Goal: Use online tool/utility: Utilize a website feature to perform a specific function

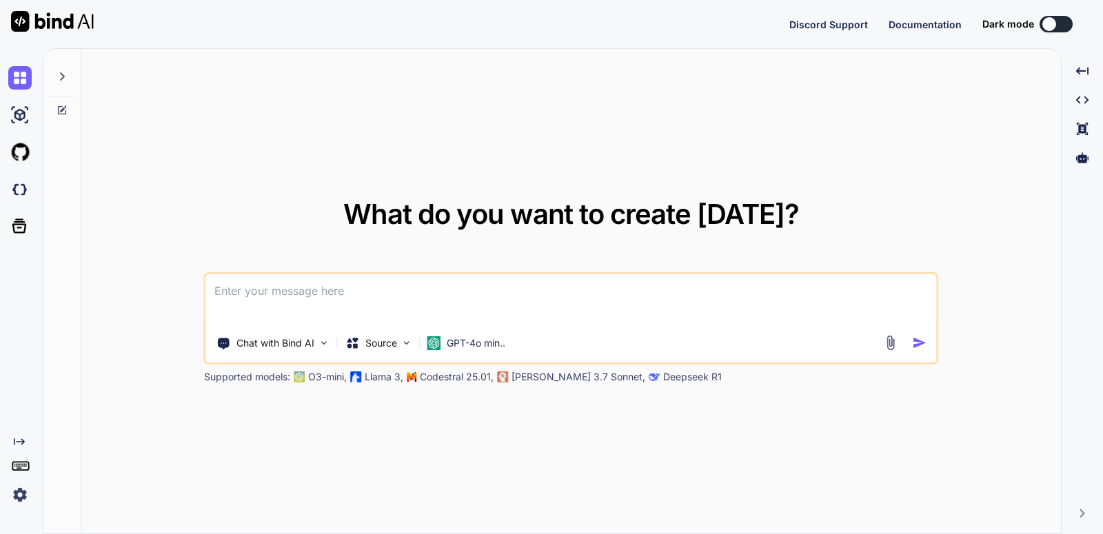
click at [63, 68] on div at bounding box center [62, 73] width 26 height 48
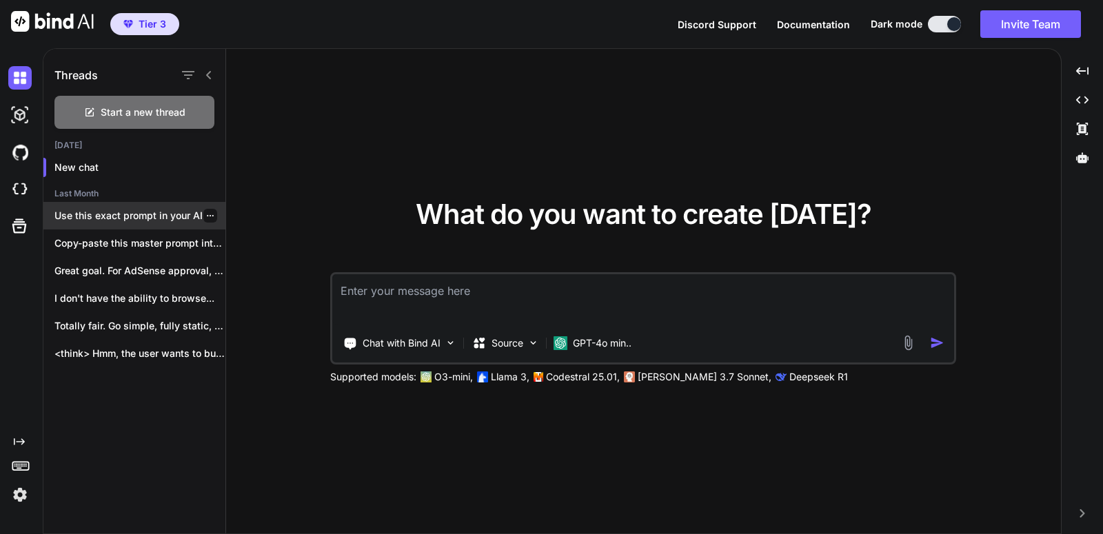
click at [121, 221] on p "Use this exact prompt in your AI..." at bounding box center [139, 216] width 171 height 14
type textarea "x"
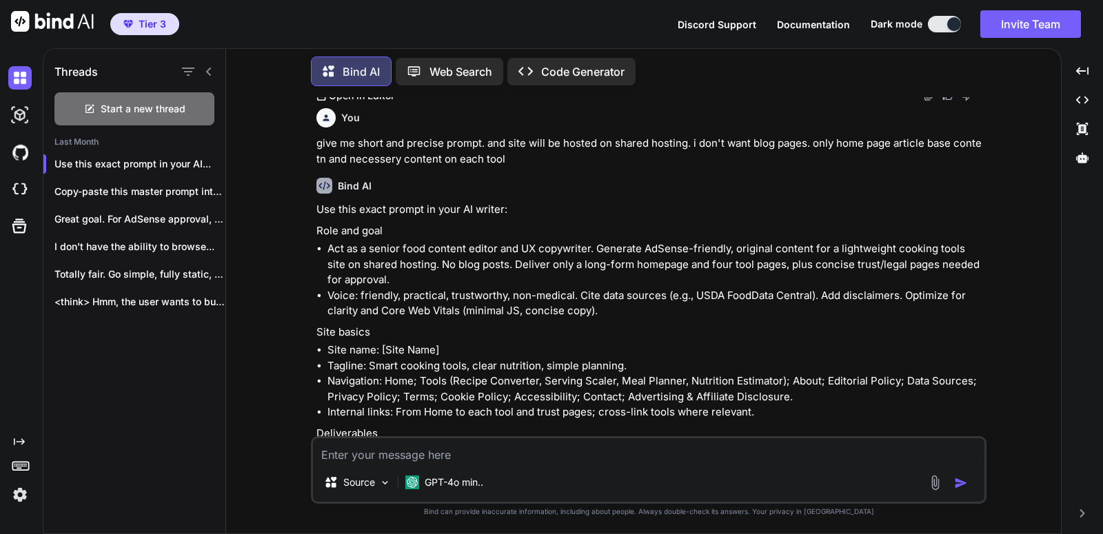
scroll to position [1500, 0]
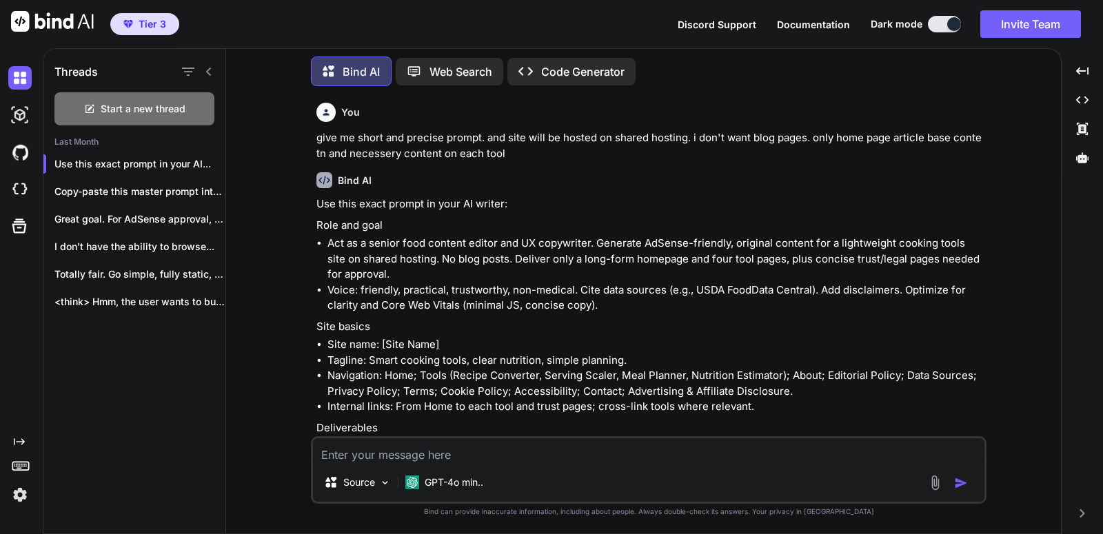
click at [903, 374] on li "Navigation: Home; Tools (Recipe Converter, Serving Scaler, Meal Planner, Nutrit…" at bounding box center [655, 383] width 656 height 31
click at [121, 185] on p "Copy-paste this master prompt into Bind AI..." at bounding box center [139, 192] width 171 height 14
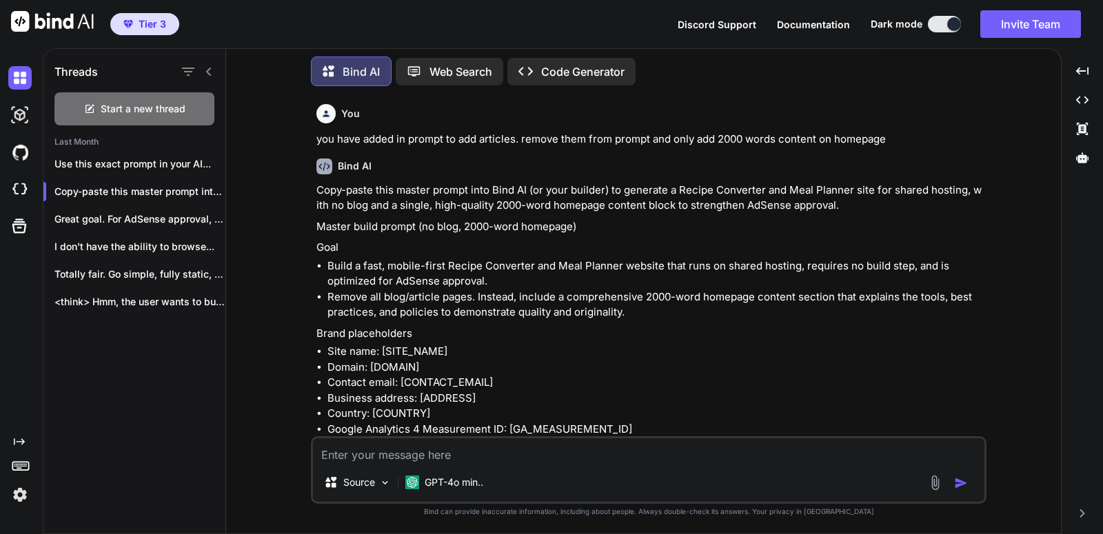
scroll to position [9785, 0]
click at [586, 325] on p "Brand placeholders" at bounding box center [649, 333] width 667 height 16
click at [145, 212] on p "Great goal. For AdSense approval, Google looks..." at bounding box center [139, 219] width 171 height 14
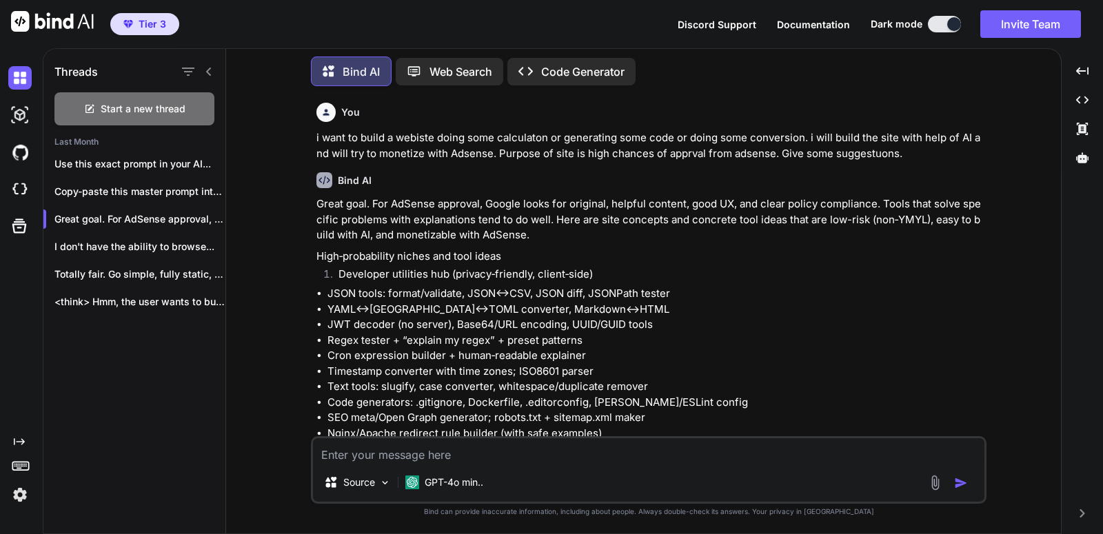
click at [595, 300] on li "JSON tools: format/validate, JSON↔CSV, JSON diff, JSONPath tester" at bounding box center [655, 294] width 656 height 16
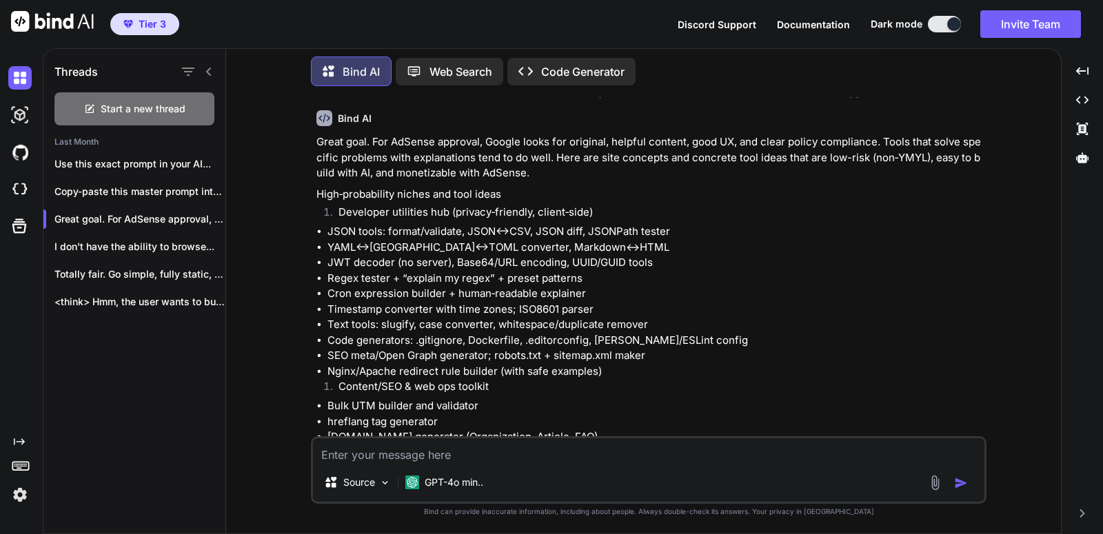
scroll to position [59, 0]
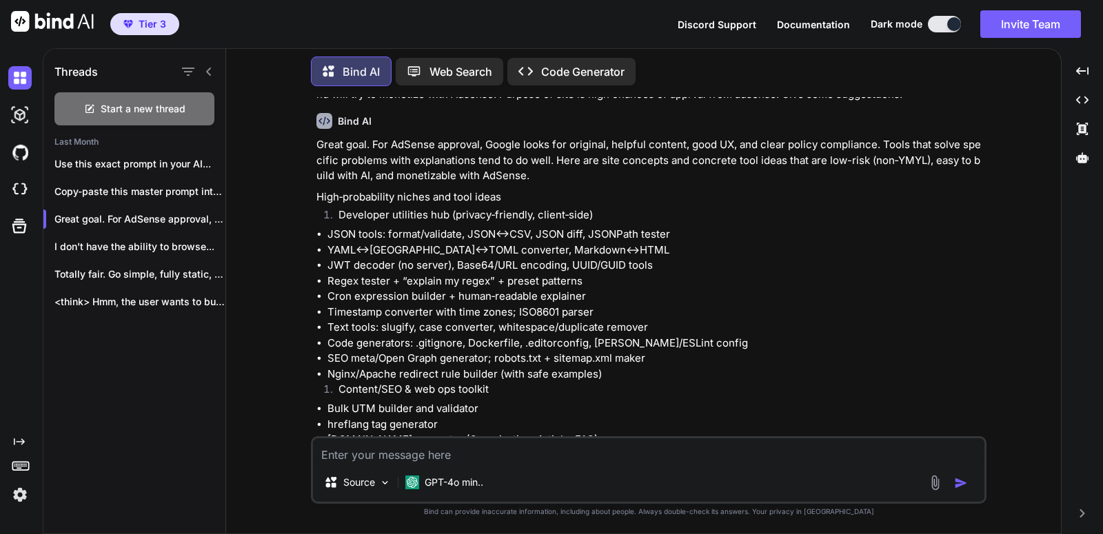
click at [652, 323] on li "Text tools: slugify, case converter, whitespace/duplicate remover" at bounding box center [655, 328] width 656 height 16
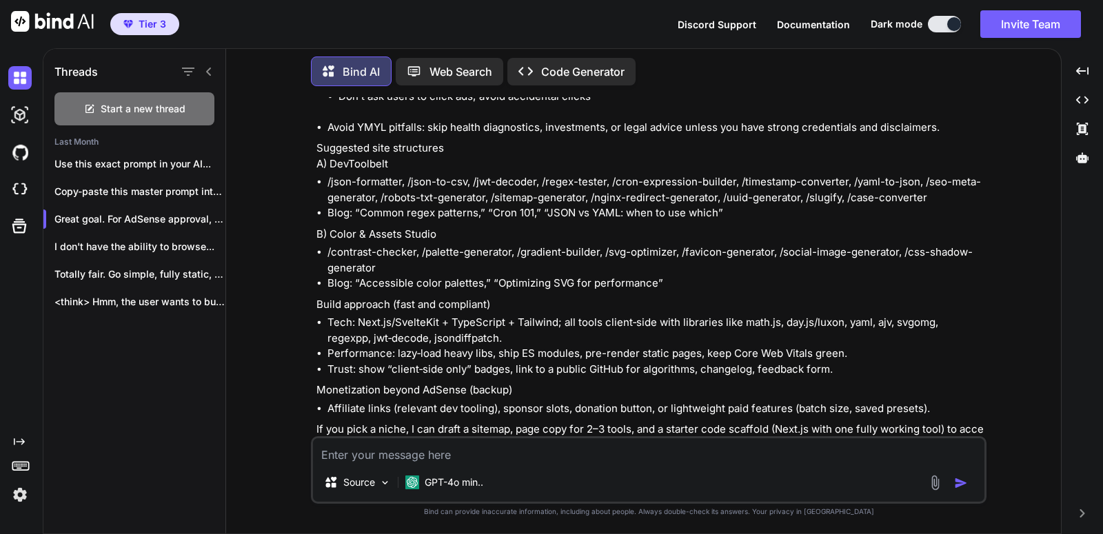
scroll to position [1176, 0]
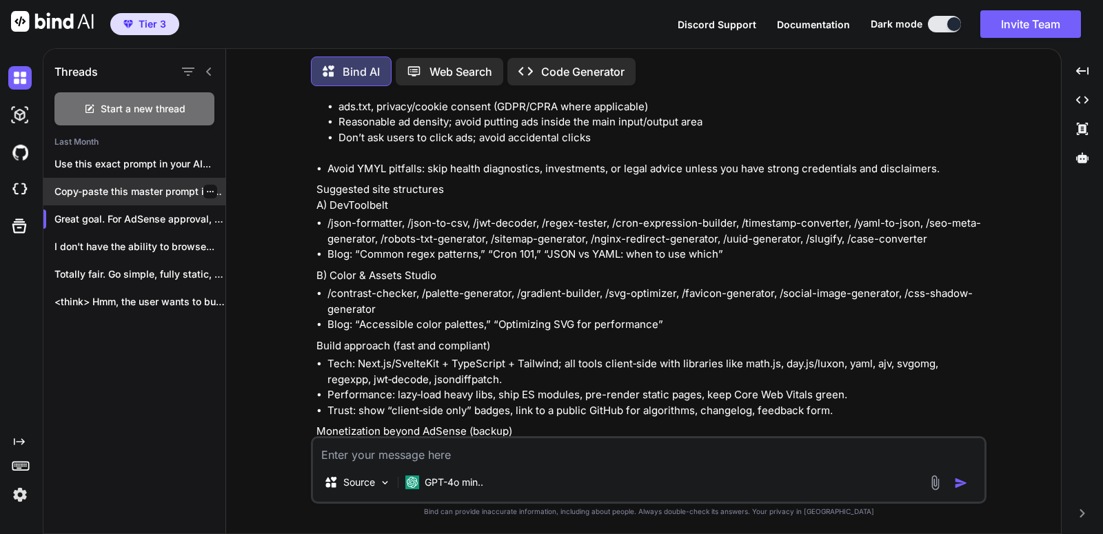
click at [174, 178] on div "Copy-paste this master prompt into Bind AI..." at bounding box center [134, 192] width 182 height 28
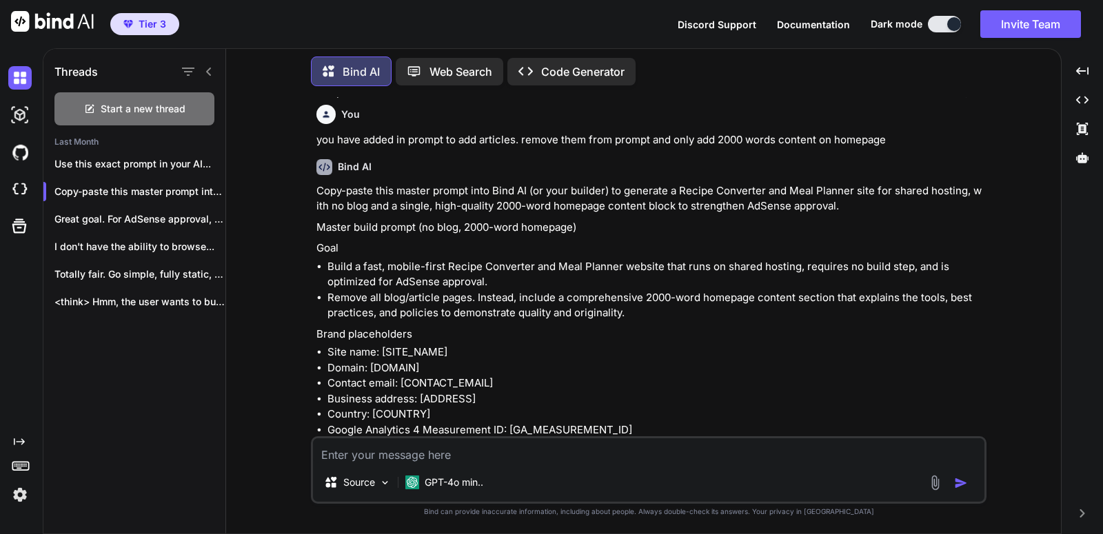
scroll to position [9785, 0]
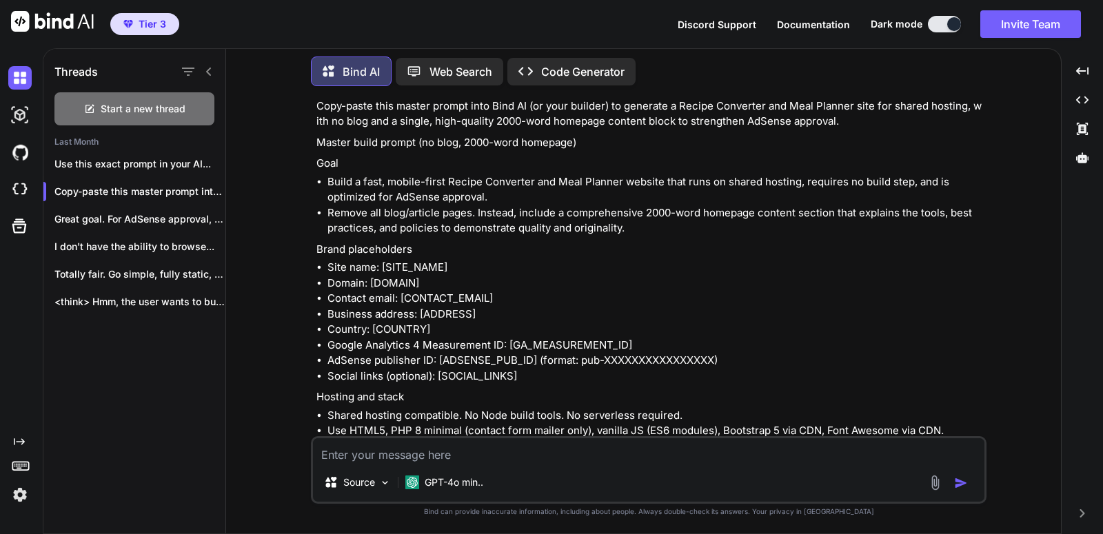
click at [640, 313] on li "Business address: [ADDRESS]" at bounding box center [655, 315] width 656 height 16
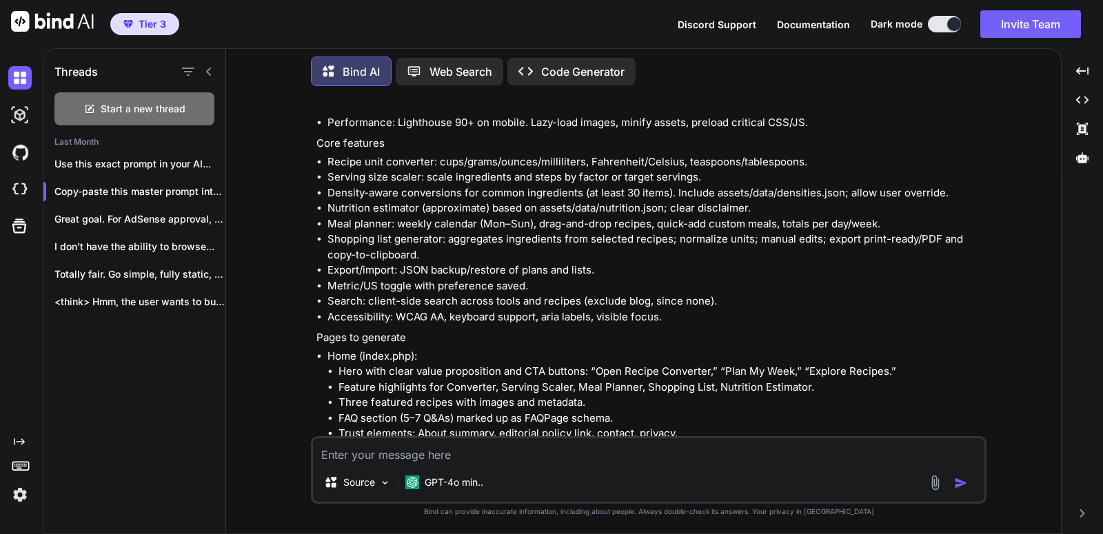
scroll to position [10364, 0]
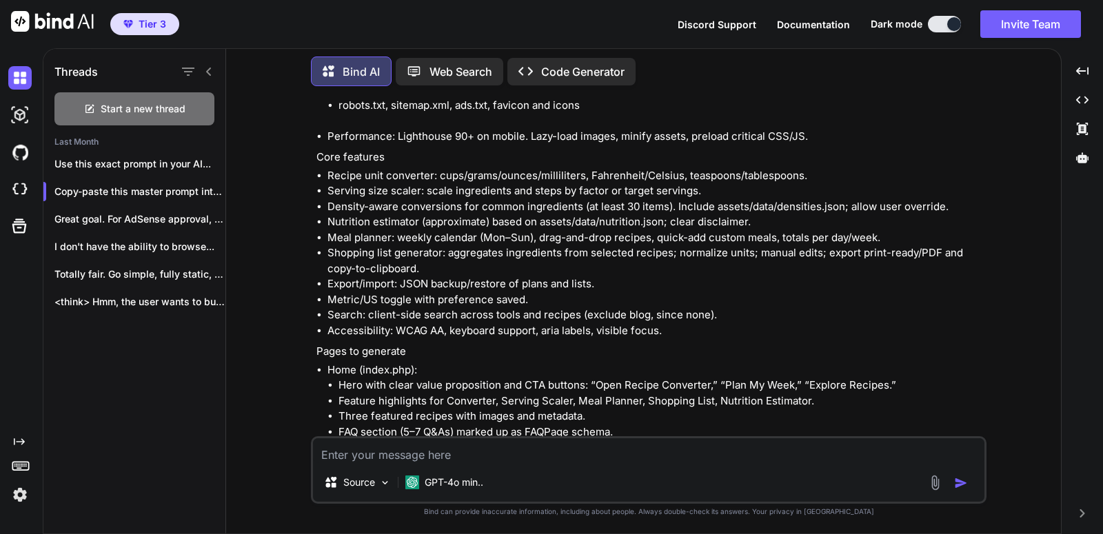
click at [624, 323] on li "Accessibility: WCAG AA, keyboard support, aria labels, visible focus." at bounding box center [655, 331] width 656 height 16
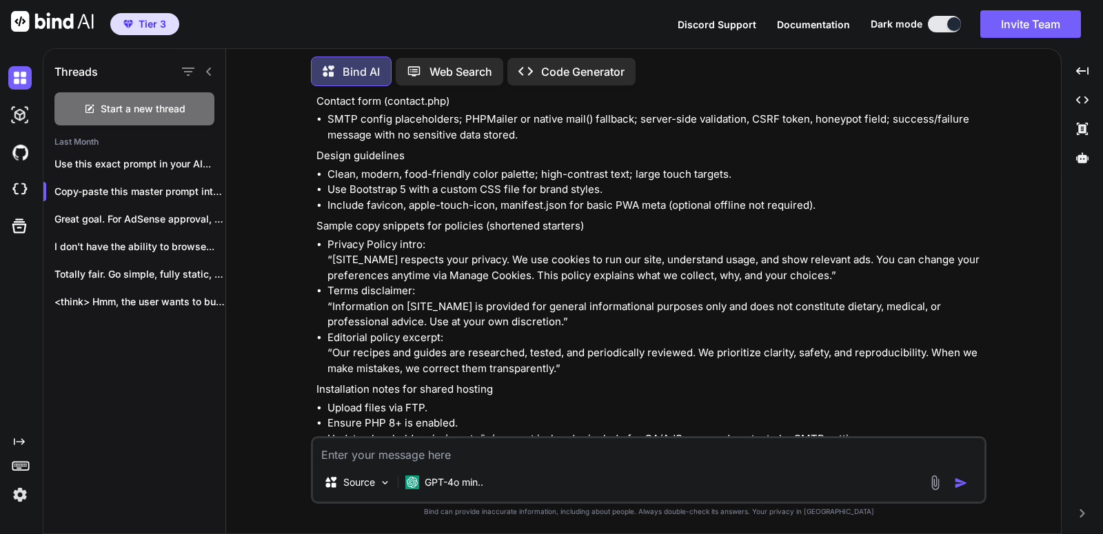
scroll to position [8545, 0]
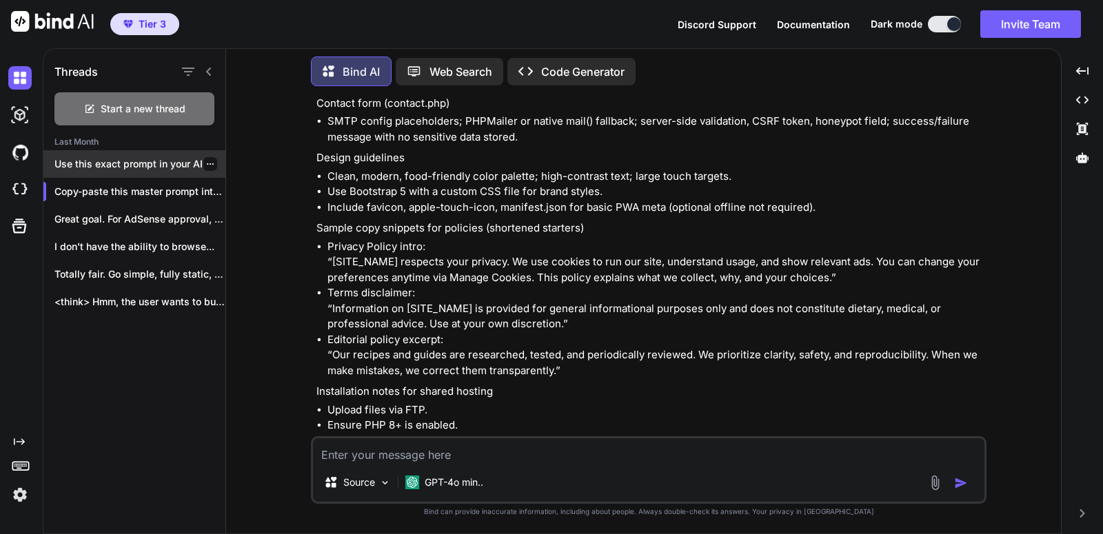
click at [132, 162] on div "Use this exact prompt in your AI..." at bounding box center [134, 164] width 182 height 28
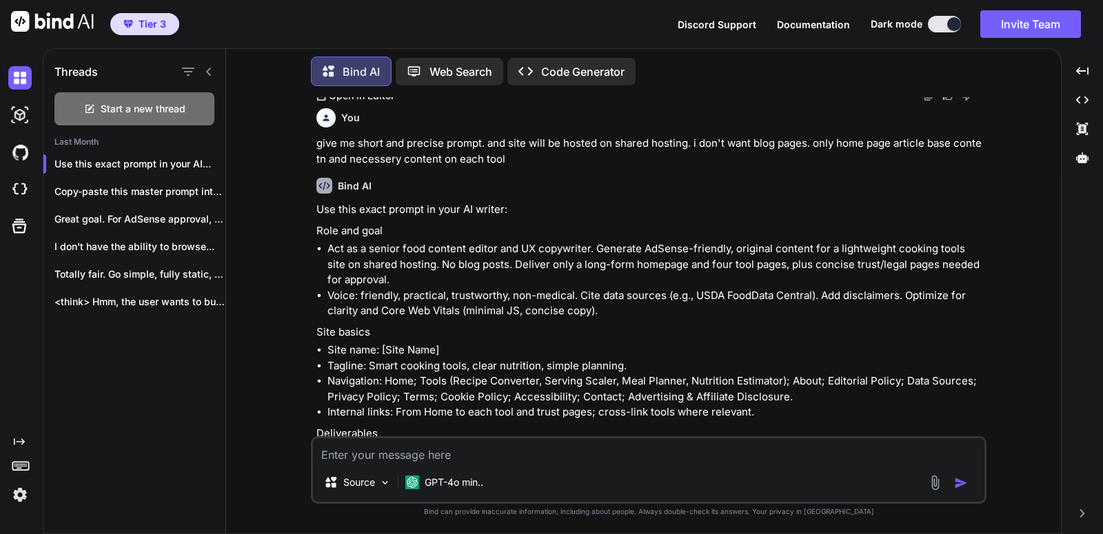
scroll to position [1500, 0]
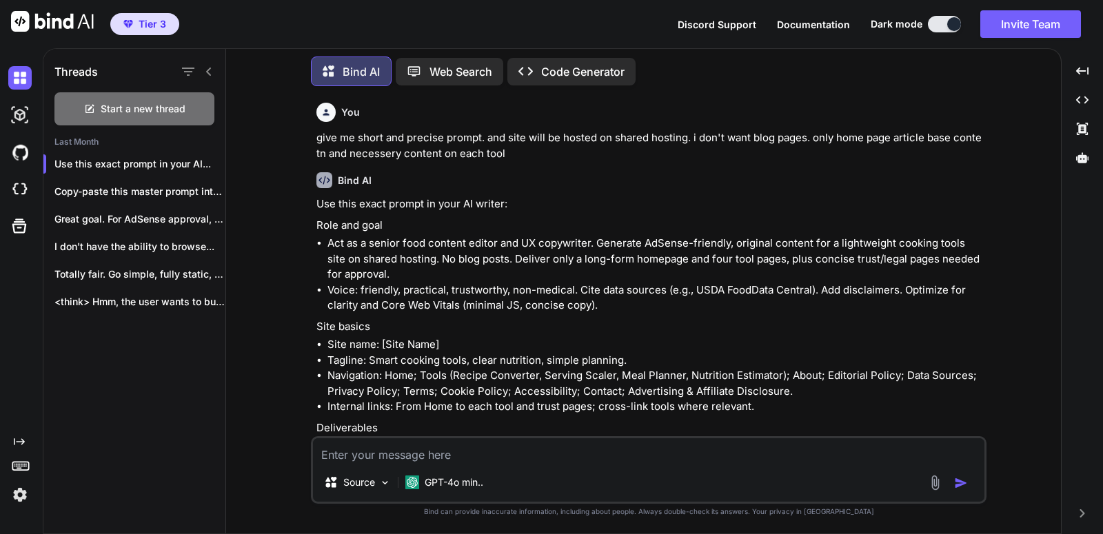
click at [539, 385] on li "Navigation: Home; Tools (Recipe Converter, Serving Scaler, Meal Planner, Nutrit…" at bounding box center [655, 383] width 656 height 31
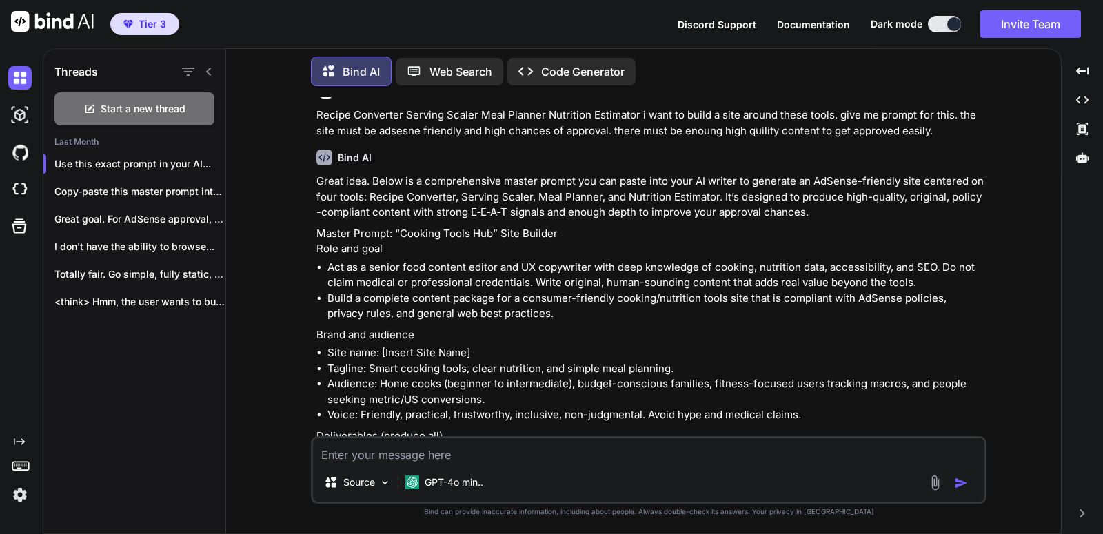
scroll to position [0, 0]
